Goal: Task Accomplishment & Management: Manage account settings

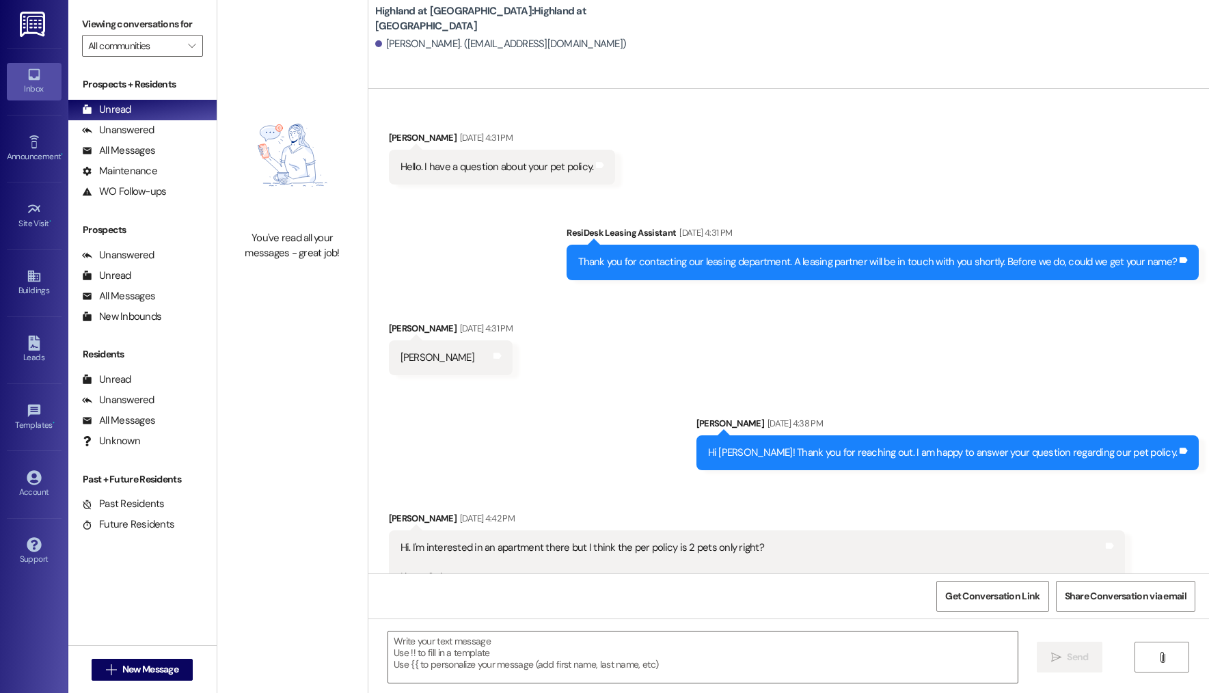
scroll to position [8285, 0]
click at [158, 150] on div "All Messages (undefined)" at bounding box center [142, 151] width 148 height 20
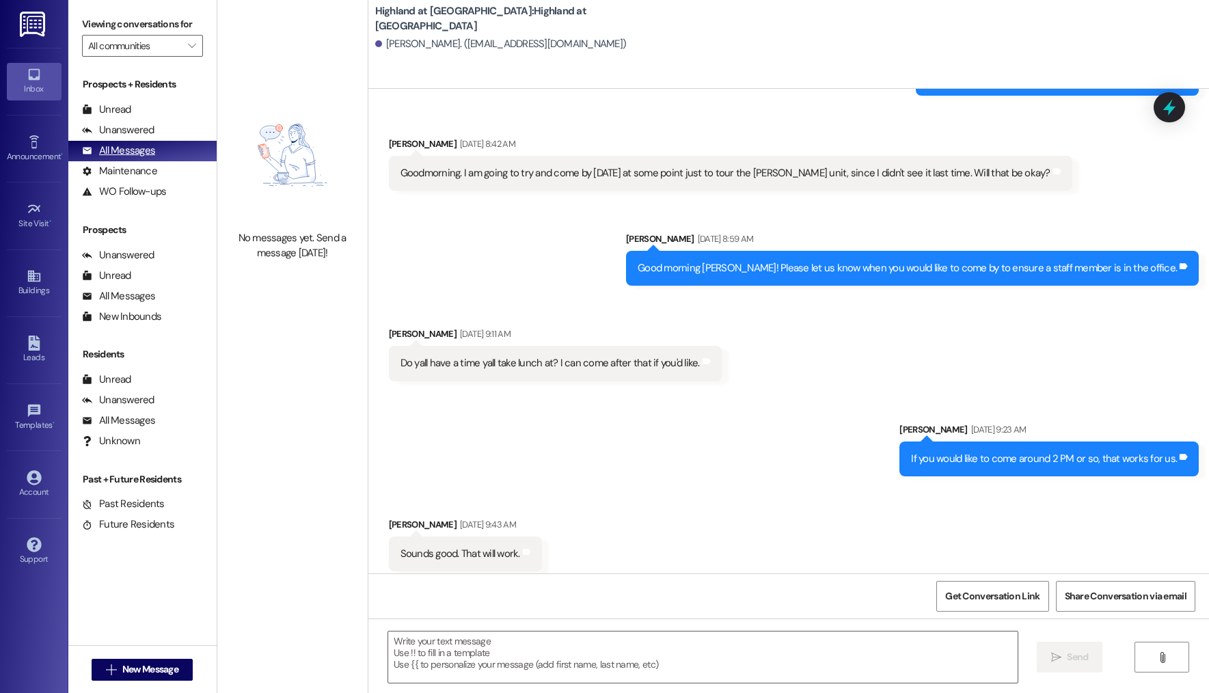
scroll to position [8169, 0]
